Goal: Task Accomplishment & Management: Use online tool/utility

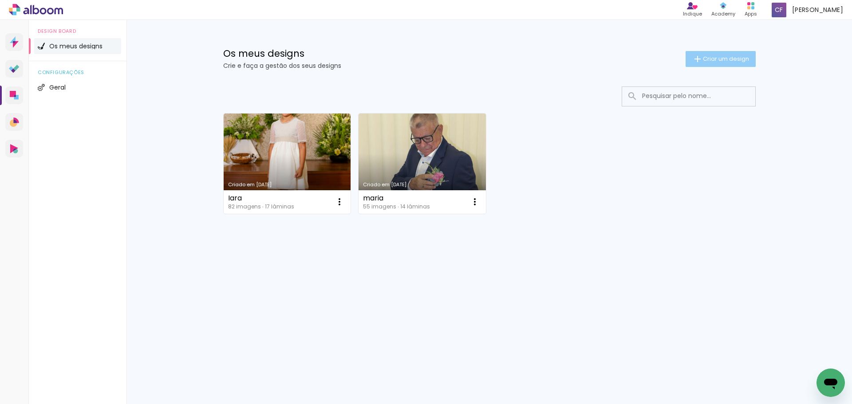
click at [712, 57] on span "Criar um design" at bounding box center [726, 59] width 46 height 6
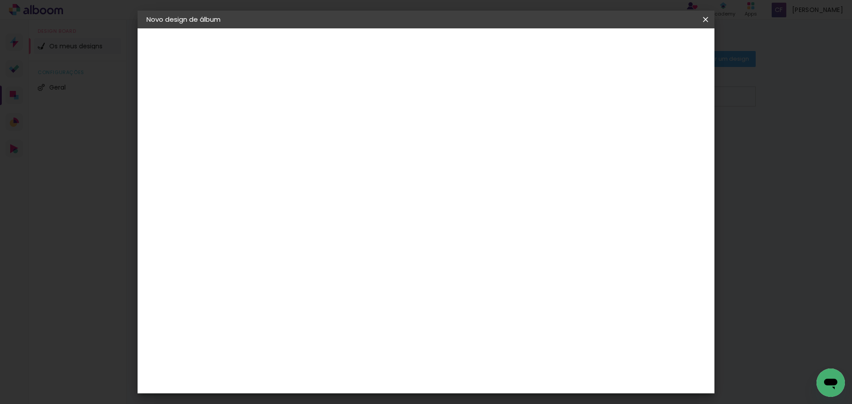
click at [292, 114] on input at bounding box center [292, 119] width 0 height 14
type input "capa"
type paper-input "capa"
click at [0, 0] on slot "Avançar" at bounding box center [0, 0] width 0 height 0
click at [0, 0] on slot "Tamanho Livre" at bounding box center [0, 0] width 0 height 0
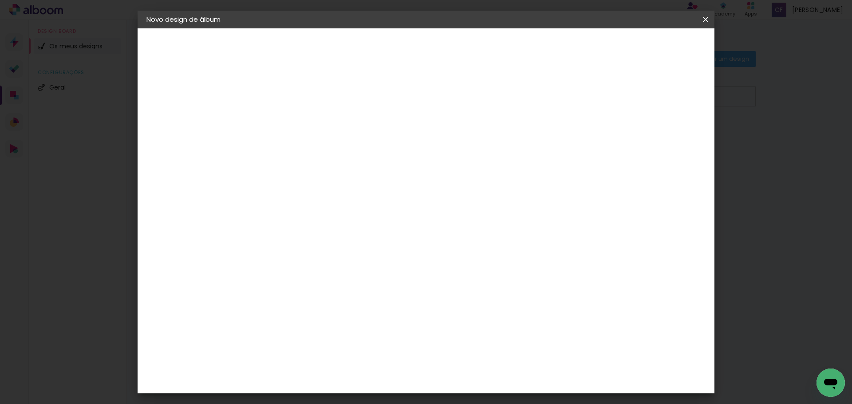
click at [0, 0] on slot "Tamanho Livre" at bounding box center [0, 0] width 0 height 0
click at [422, 131] on album-spec-supplier-section at bounding box center [343, 165] width 155 height 159
click at [414, 183] on div "Sugerir um laboratório" at bounding box center [393, 188] width 39 height 14
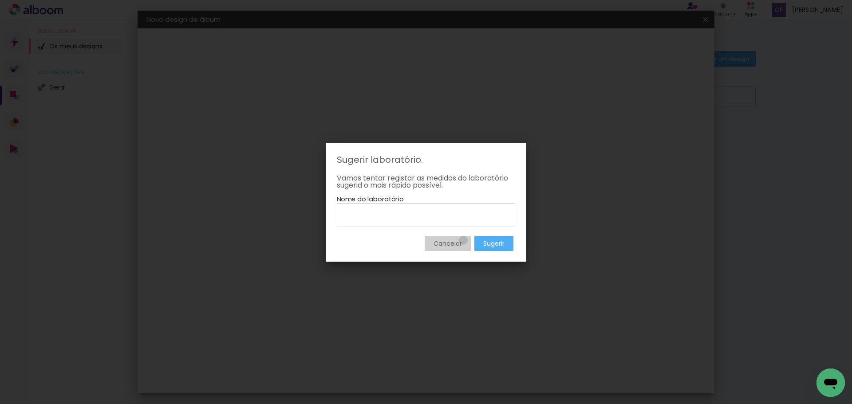
click at [462, 241] on paper-button "Cancelar" at bounding box center [448, 243] width 46 height 15
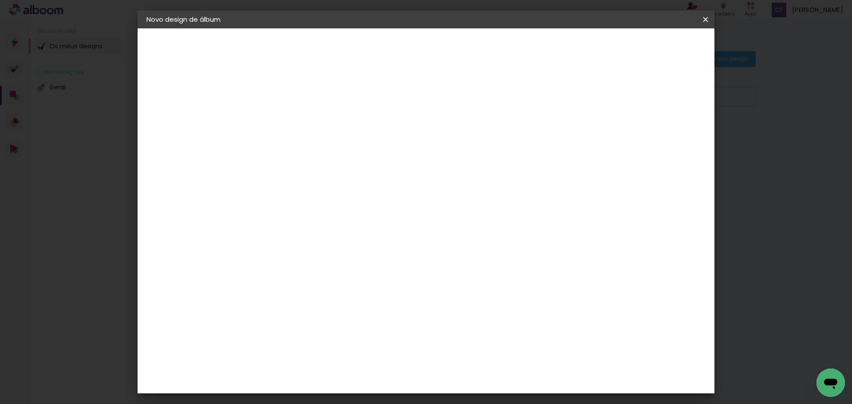
drag, startPoint x: 461, startPoint y: 297, endPoint x: 540, endPoint y: 186, distance: 136.2
click at [435, 104] on div "Fornecedor Escolha um fornecedor ou avance com o tamanho livre. Voltar Avançar" at bounding box center [344, 65] width 182 height 75
click at [369, 137] on iron-icon at bounding box center [364, 136] width 10 height 11
click at [422, 41] on paper-button "Avançar" at bounding box center [399, 46] width 43 height 15
click at [393, 137] on span "30" at bounding box center [388, 138] width 15 height 13
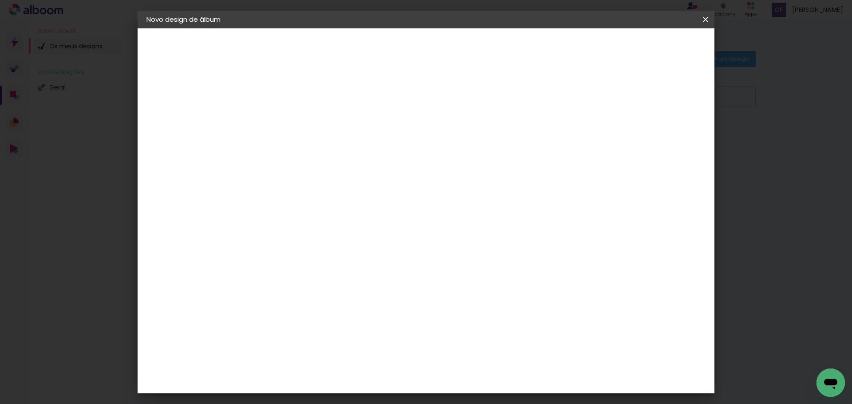
click at [579, 252] on div at bounding box center [548, 252] width 101 height 151
drag, startPoint x: 487, startPoint y: 216, endPoint x: 295, endPoint y: 195, distance: 192.9
click at [295, 183] on div "30 cm cm cm mm A maioria dos laboratórios sugere 5mm de margem." at bounding box center [462, 147] width 419 height 71
drag, startPoint x: 385, startPoint y: 139, endPoint x: 454, endPoint y: 144, distance: 68.9
click at [454, 144] on div "30 cm" at bounding box center [393, 139] width 174 height 22
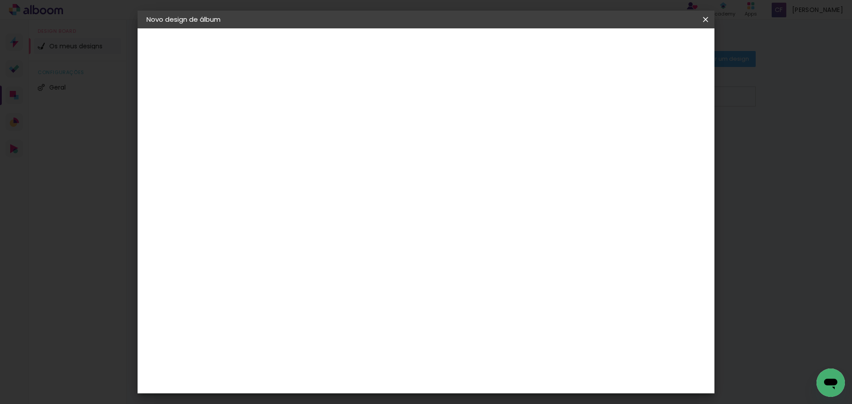
type input "6"
type paper-input "6"
click at [664, 129] on input "6" at bounding box center [659, 133] width 16 height 13
type input "7"
type paper-input "7"
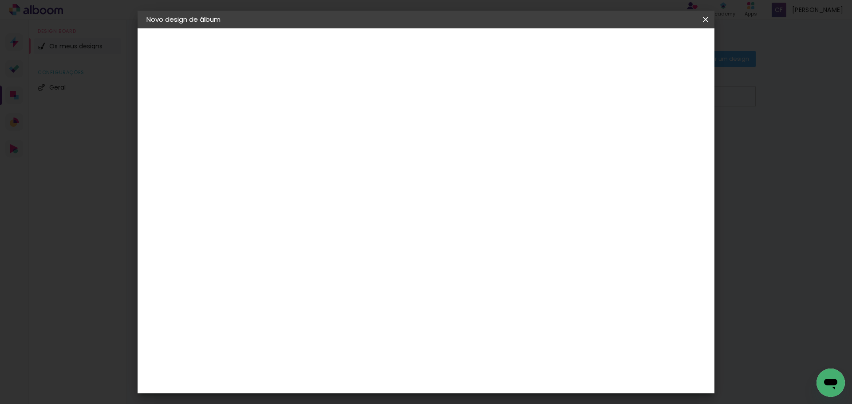
click at [664, 129] on input "7" at bounding box center [658, 133] width 16 height 13
type input "8"
type paper-input "8"
click at [664, 129] on input "8" at bounding box center [656, 133] width 16 height 13
type input "9"
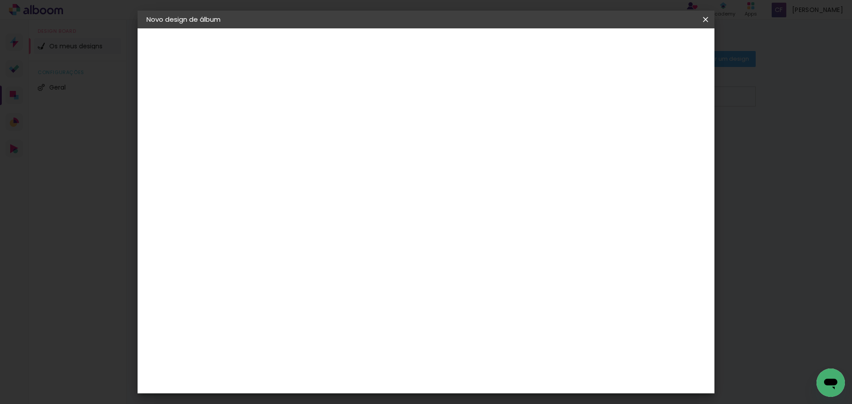
type paper-input "9"
click at [664, 129] on input "9" at bounding box center [656, 133] width 16 height 13
click at [664, 129] on div "mm" at bounding box center [669, 133] width 13 height 13
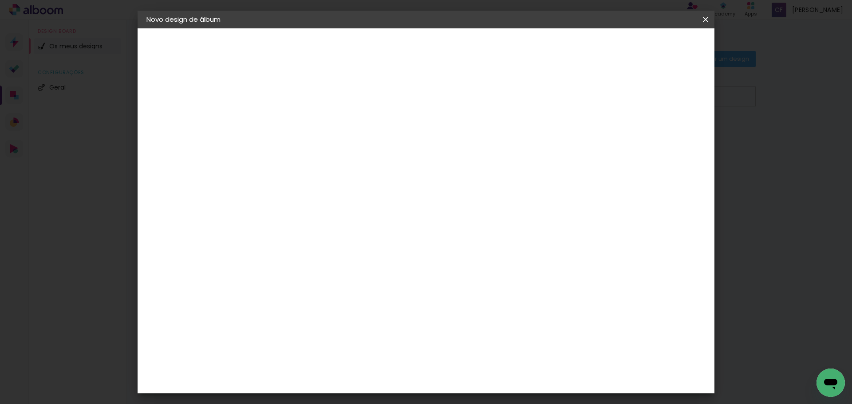
type input "8"
type paper-input "8"
click at [659, 140] on input "8" at bounding box center [656, 133] width 16 height 13
type input "7"
type paper-input "7"
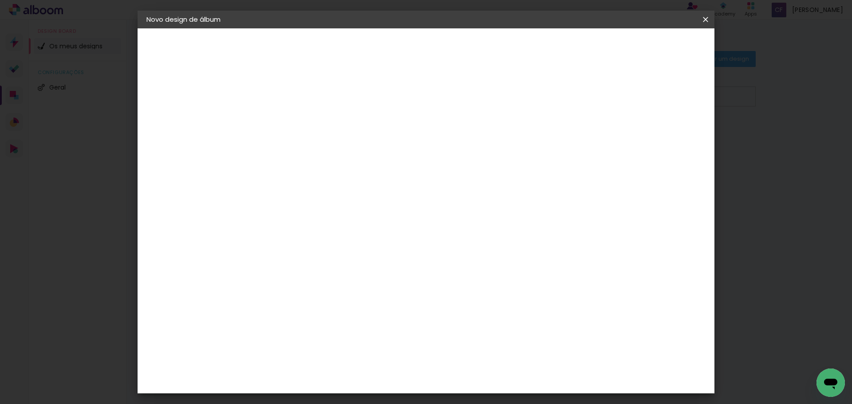
click at [659, 140] on input "7" at bounding box center [656, 133] width 16 height 13
type input "6"
type paper-input "6"
click at [659, 140] on input "6" at bounding box center [658, 133] width 16 height 13
click at [659, 140] on input "6" at bounding box center [659, 133] width 16 height 13
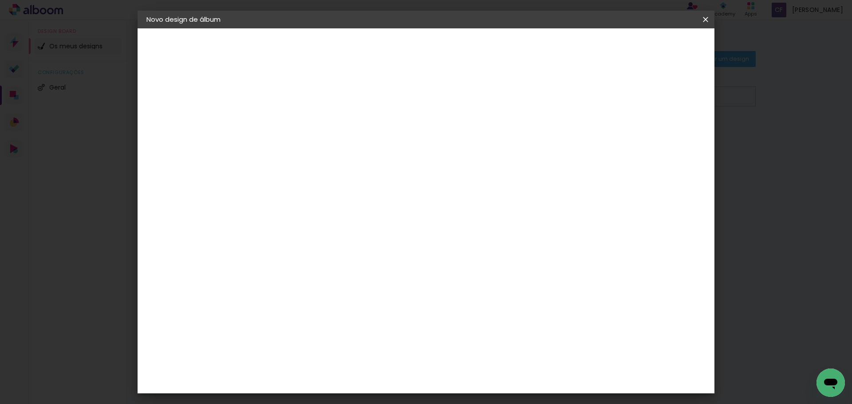
click at [659, 140] on input "6" at bounding box center [659, 133] width 16 height 13
type input "5"
type paper-input "5"
click at [661, 138] on input "5" at bounding box center [660, 133] width 16 height 13
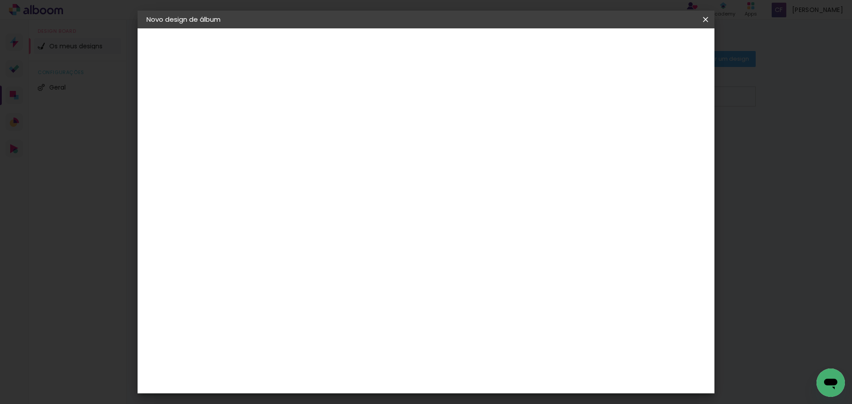
type input "4"
type paper-input "4"
click at [661, 138] on input "4" at bounding box center [660, 133] width 16 height 13
click at [661, 138] on input "4" at bounding box center [661, 133] width 16 height 13
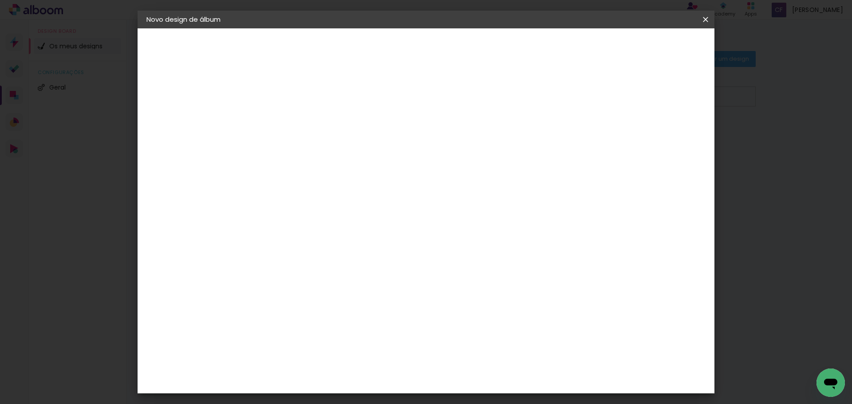
click at [661, 138] on input "4" at bounding box center [661, 133] width 16 height 13
type input "3"
type paper-input "3"
click at [665, 137] on input "3" at bounding box center [661, 133] width 16 height 13
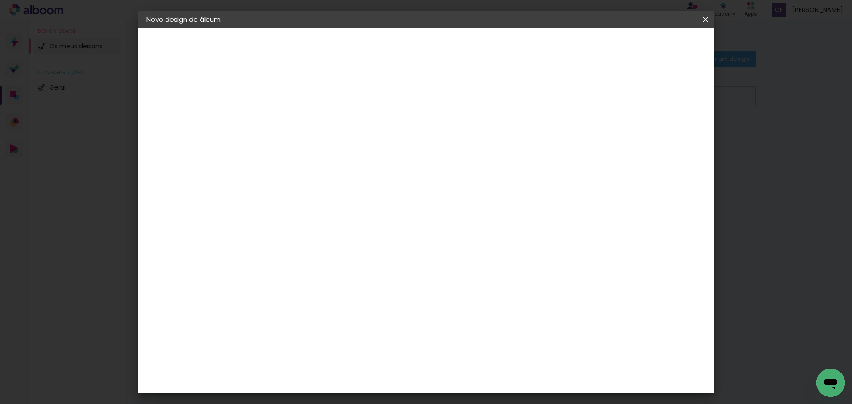
type input "2"
type paper-input "2"
click at [665, 137] on input "2" at bounding box center [662, 133] width 16 height 13
type input "1"
type paper-input "1"
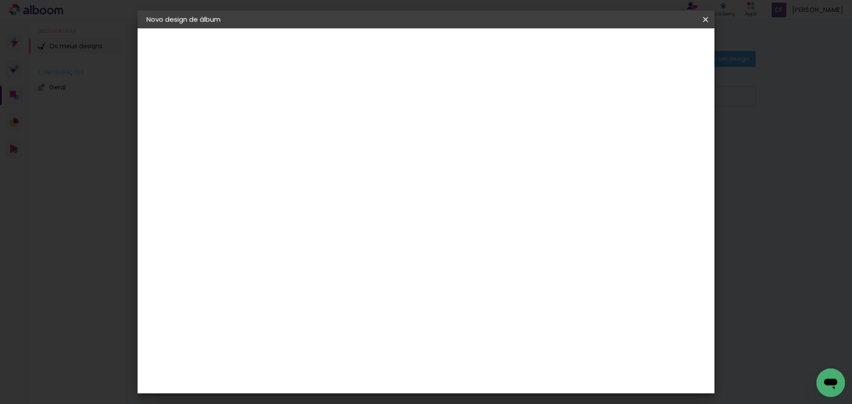
click at [665, 137] on input "1" at bounding box center [664, 133] width 16 height 13
type input "0"
click at [667, 137] on input "0" at bounding box center [664, 133] width 16 height 13
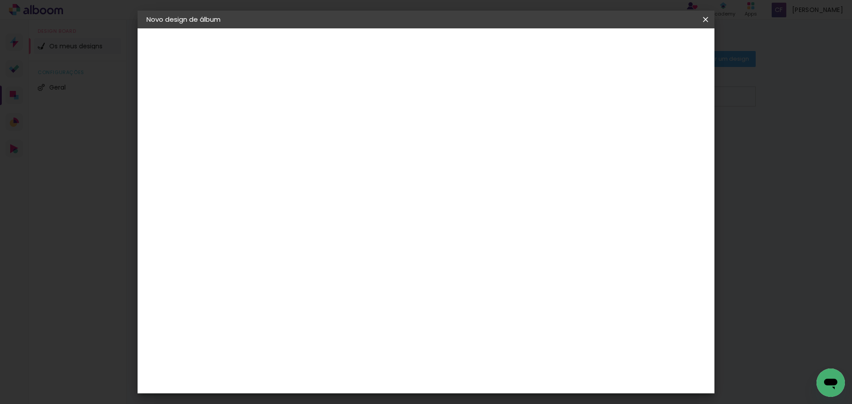
click at [667, 137] on input "0" at bounding box center [666, 133] width 16 height 13
type input "0"
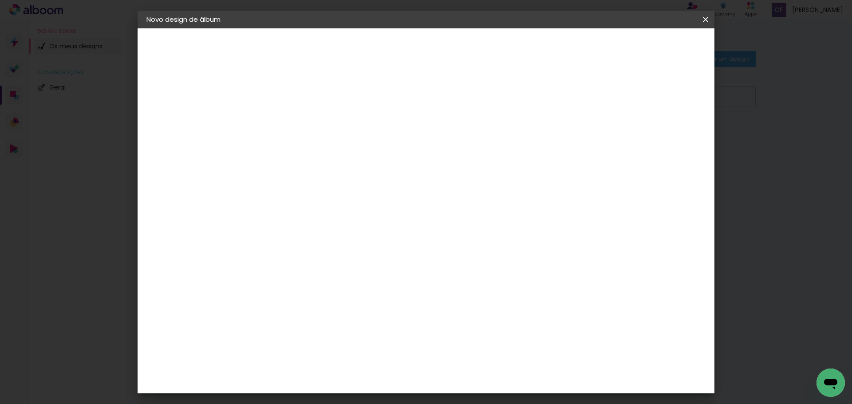
click at [667, 137] on input "0" at bounding box center [666, 133] width 16 height 13
click at [184, 133] on div "3. Revisão" at bounding box center [194, 135] width 97 height 11
click at [179, 106] on div "Tamanho livre" at bounding box center [180, 109] width 31 height 12
click at [422, 141] on paper-item "Tamanho Livre" at bounding box center [388, 136] width 67 height 23
click at [369, 134] on iron-icon at bounding box center [364, 136] width 10 height 11
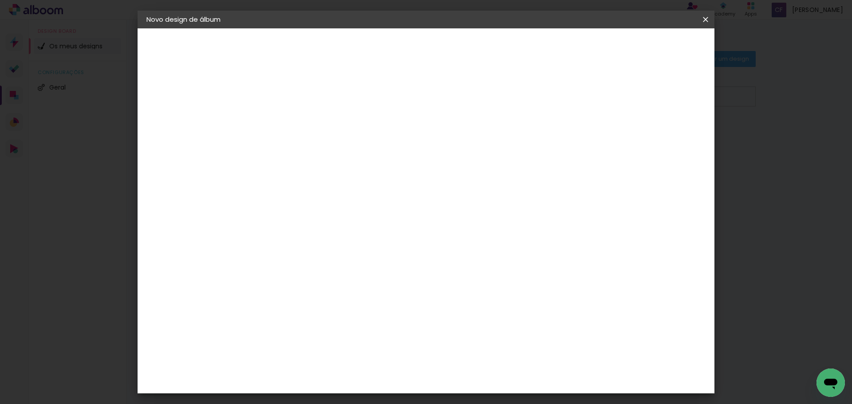
click at [369, 134] on iron-icon at bounding box center [364, 136] width 10 height 11
click at [0, 0] on slot "Avançar" at bounding box center [0, 0] width 0 height 0
drag, startPoint x: 376, startPoint y: 144, endPoint x: 398, endPoint y: 126, distance: 28.4
click at [376, 143] on div "30 cm" at bounding box center [393, 139] width 174 height 22
drag, startPoint x: 388, startPoint y: 138, endPoint x: 322, endPoint y: 148, distance: 66.4
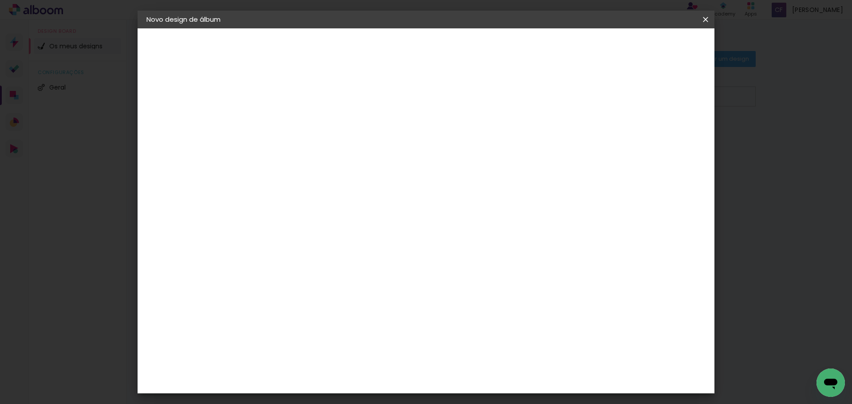
click at [322, 148] on div "30 cm" at bounding box center [393, 139] width 174 height 22
click at [707, 16] on iron-icon at bounding box center [705, 19] width 11 height 9
